Goal: Navigation & Orientation: Find specific page/section

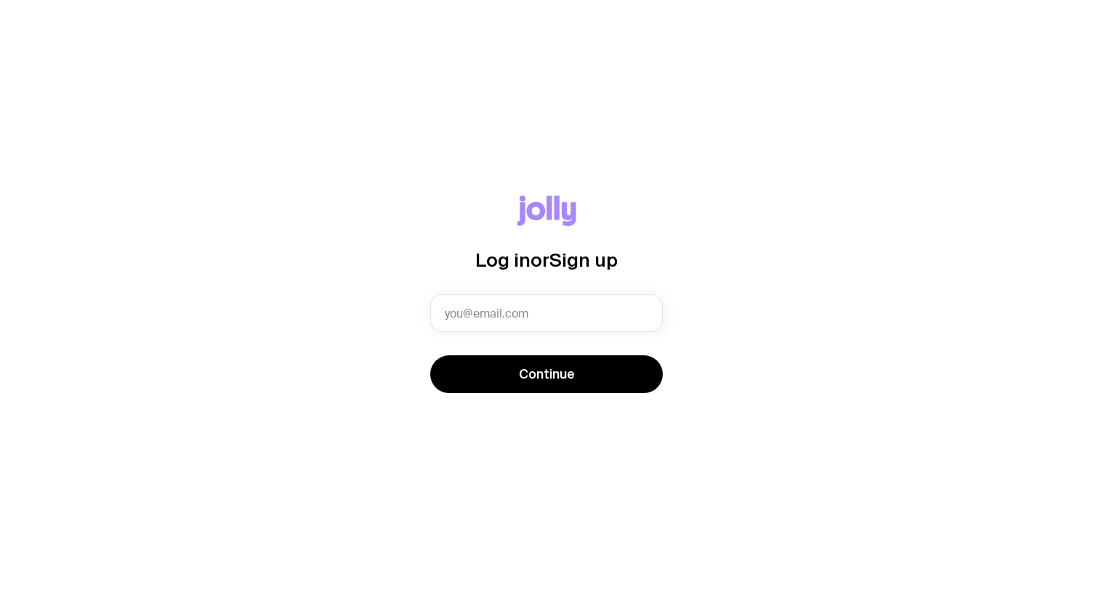
type input "[EMAIL_ADDRESS][DOMAIN_NAME]"
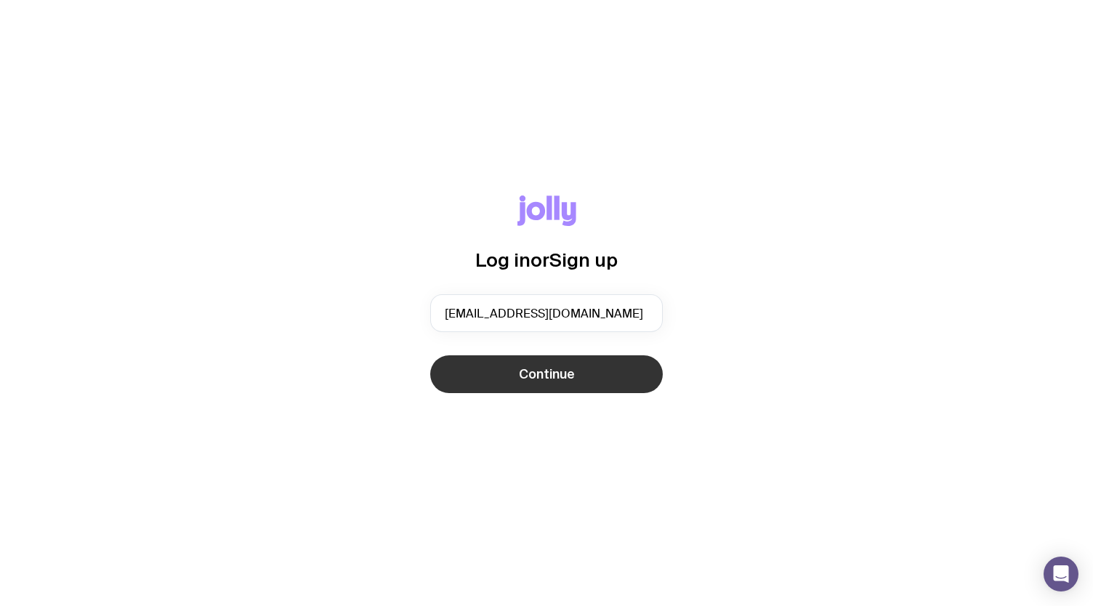
click at [532, 374] on span "Continue" at bounding box center [547, 374] width 56 height 17
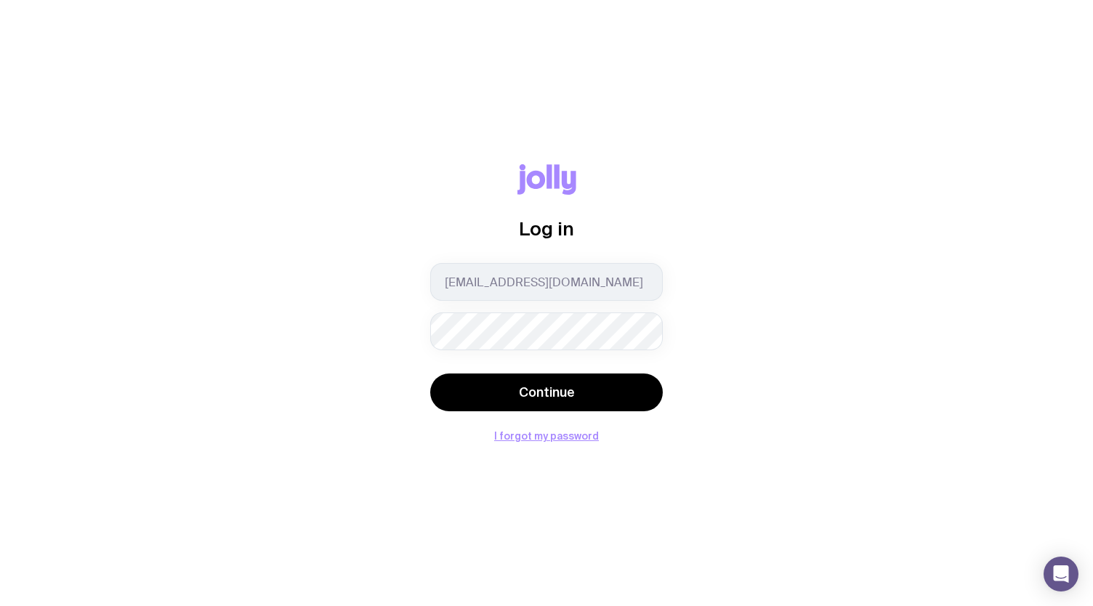
click at [430, 374] on button "Continue" at bounding box center [546, 393] width 233 height 38
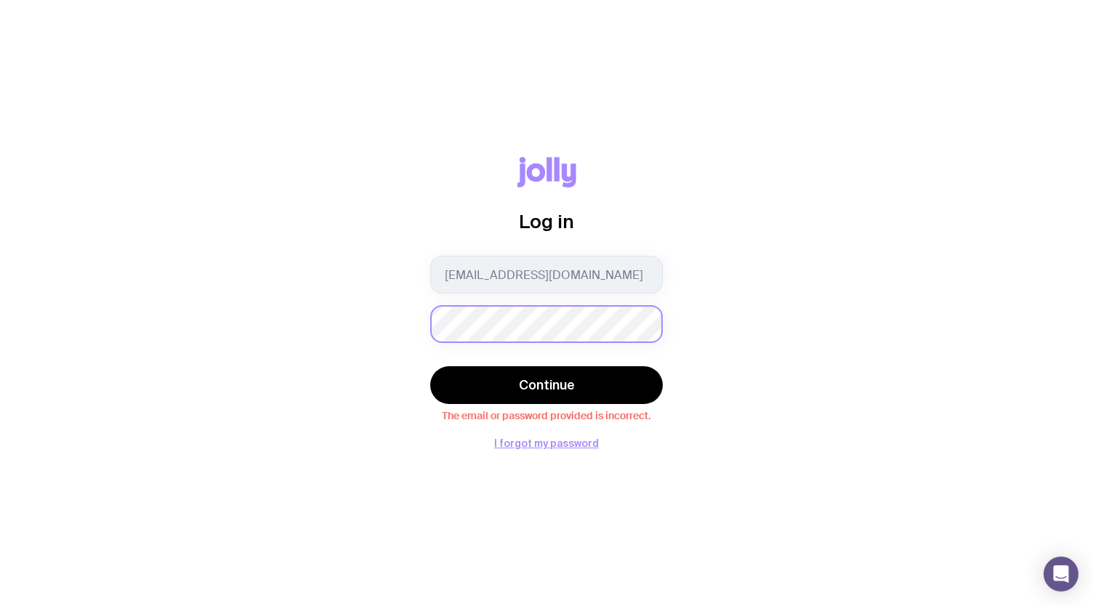
click at [430, 366] on button "Continue" at bounding box center [546, 385] width 233 height 38
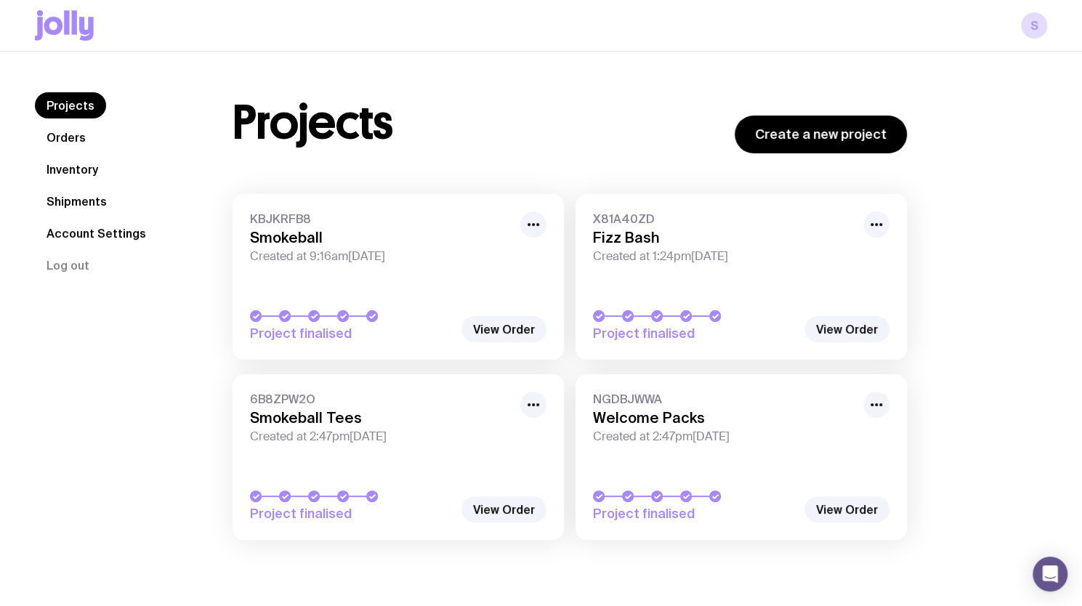
click at [65, 136] on link "Orders" at bounding box center [66, 137] width 63 height 26
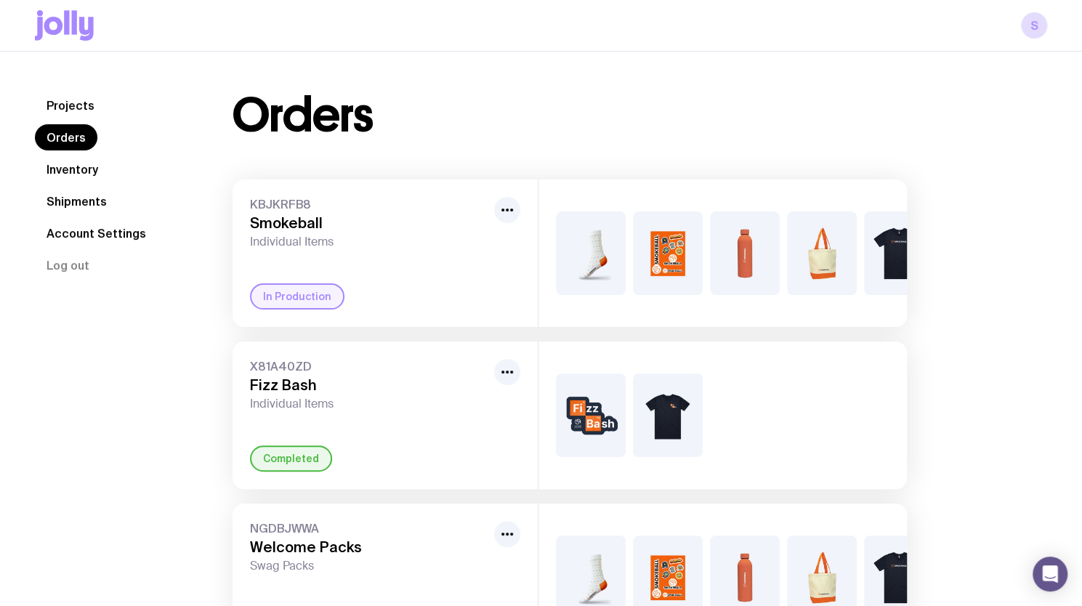
click at [67, 197] on link "Shipments" at bounding box center [77, 201] width 84 height 26
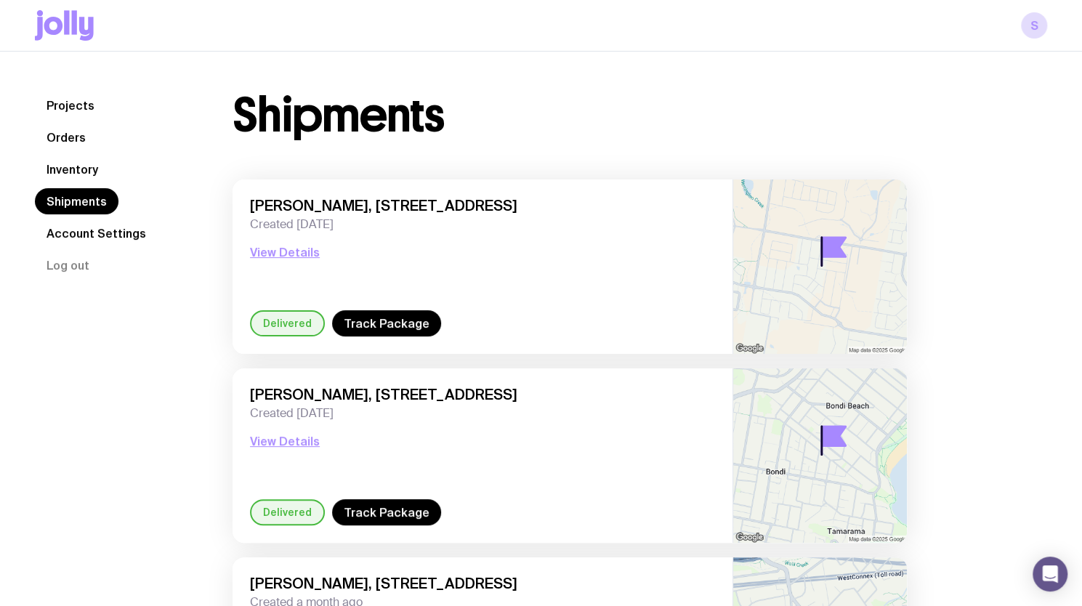
click at [63, 134] on link "Orders" at bounding box center [66, 137] width 63 height 26
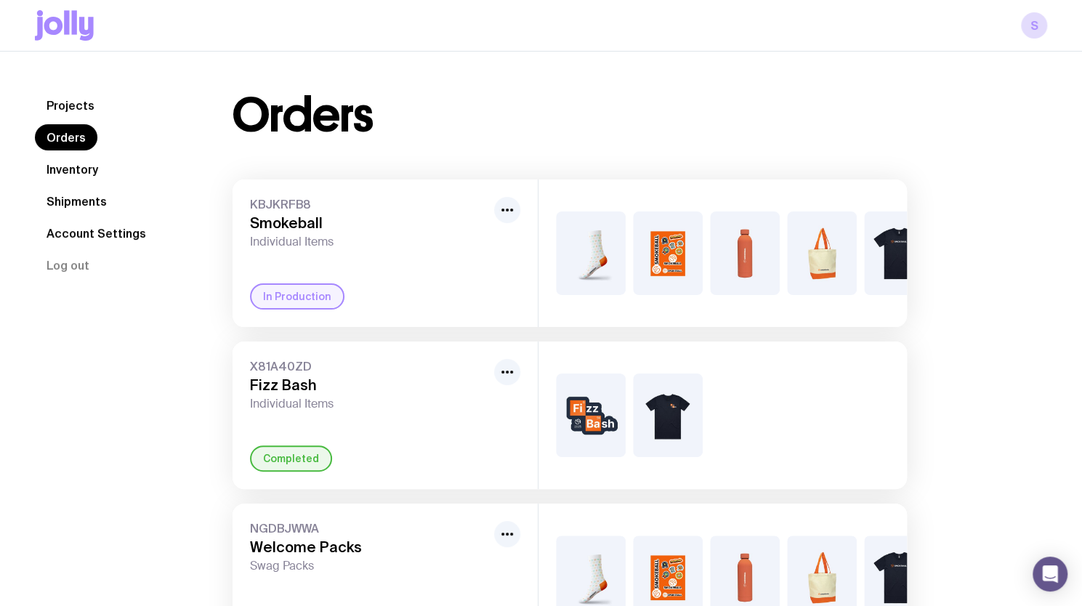
scroll to position [270, 0]
